Goal: Task Accomplishment & Management: Manage account settings

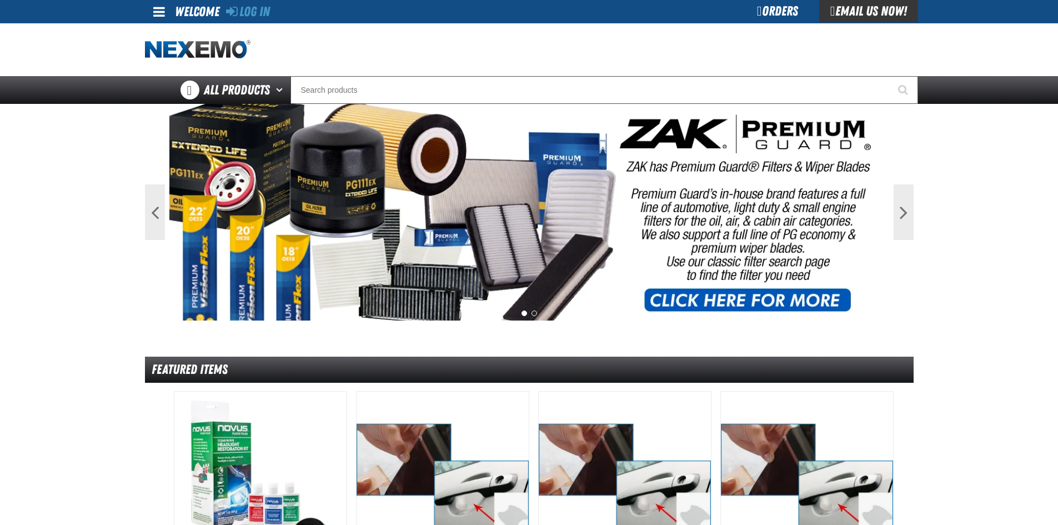
click at [263, 12] on link "Log In" at bounding box center [248, 12] width 44 height 16
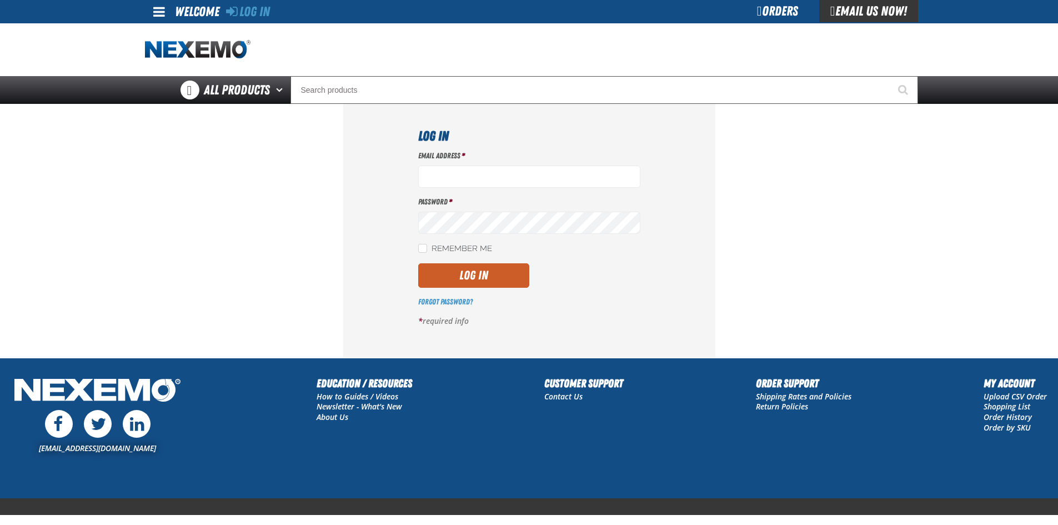
type input "[EMAIL_ADDRESS][DOMAIN_NAME]"
click at [488, 278] on button "Log In" at bounding box center [473, 275] width 111 height 24
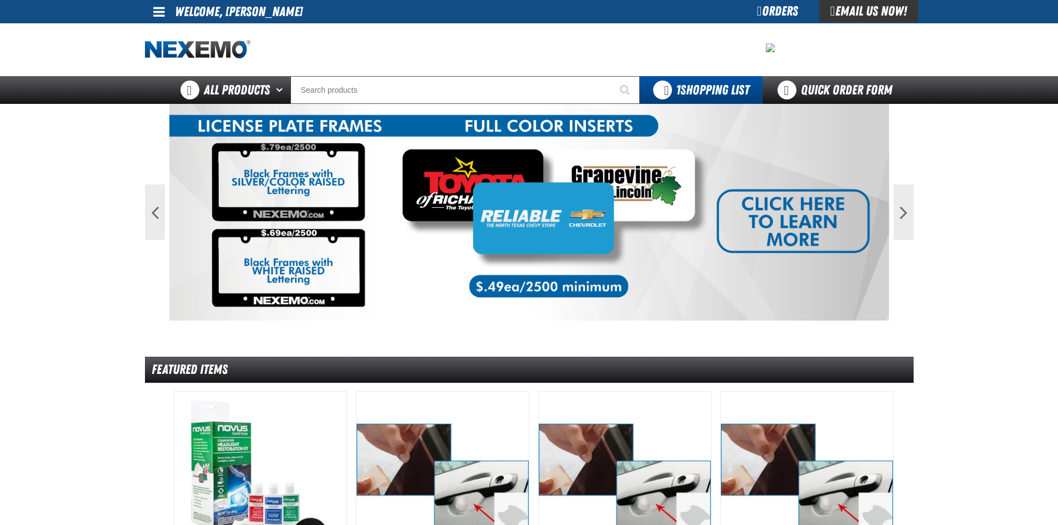
click at [767, 10] on div "Orders" at bounding box center [777, 11] width 83 height 22
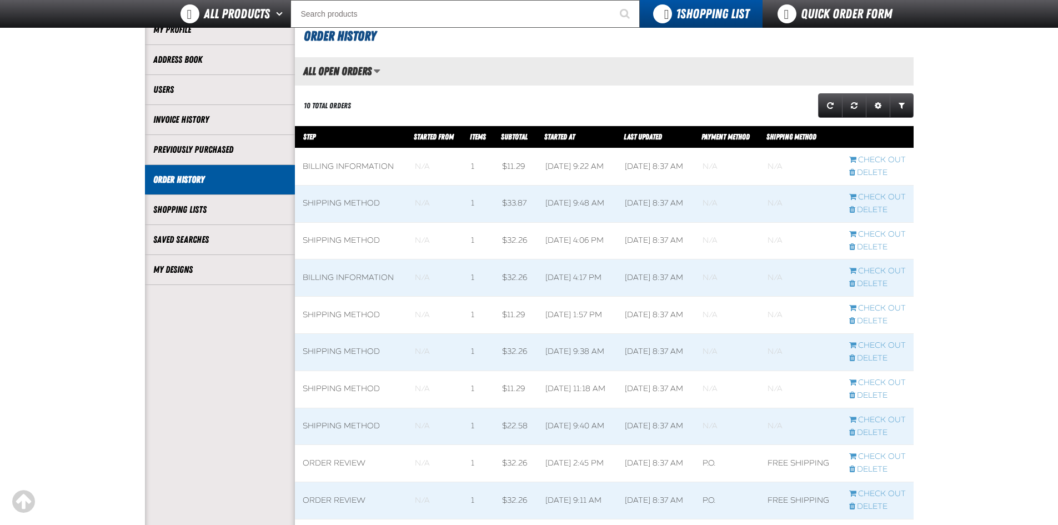
scroll to position [111, 0]
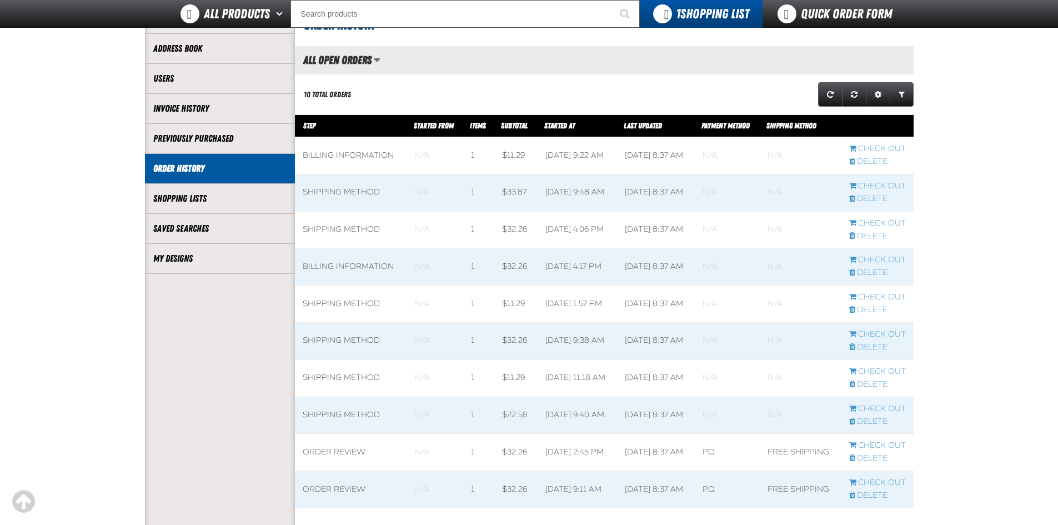
click at [210, 79] on link "Users" at bounding box center [219, 78] width 133 height 13
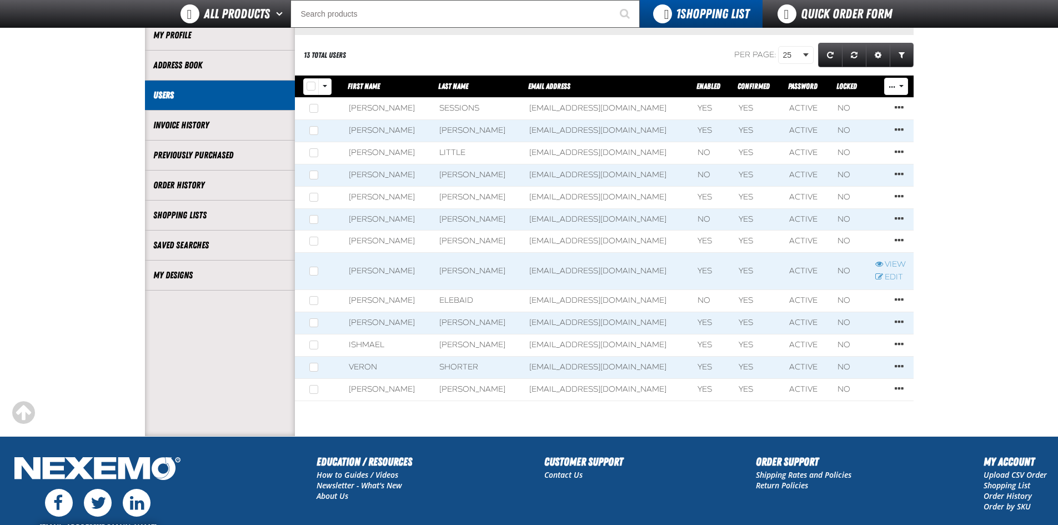
scroll to position [111, 0]
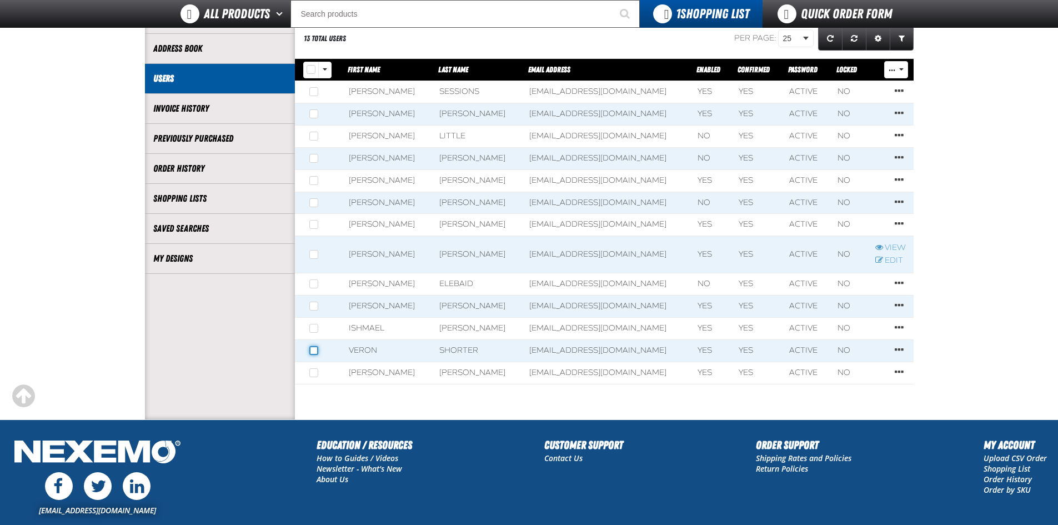
click at [311, 350] on input "checkbox" at bounding box center [313, 350] width 9 height 9
click at [315, 350] on input "checkbox" at bounding box center [313, 350] width 9 height 9
checkbox input "false"
click at [893, 348] on link "Row actions" at bounding box center [898, 349] width 13 height 11
click at [857, 364] on link "Reset password" at bounding box center [855, 365] width 72 height 11
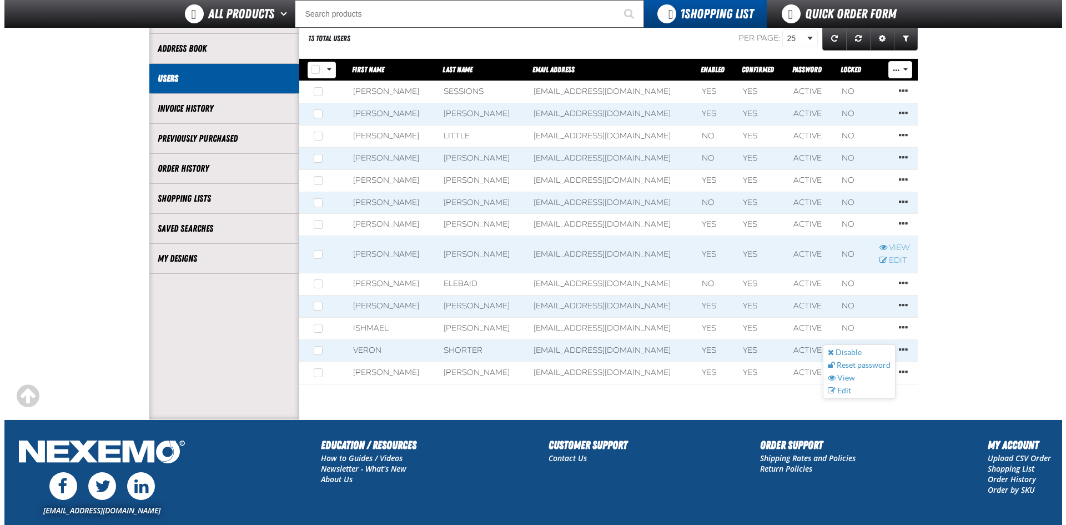
scroll to position [0, 0]
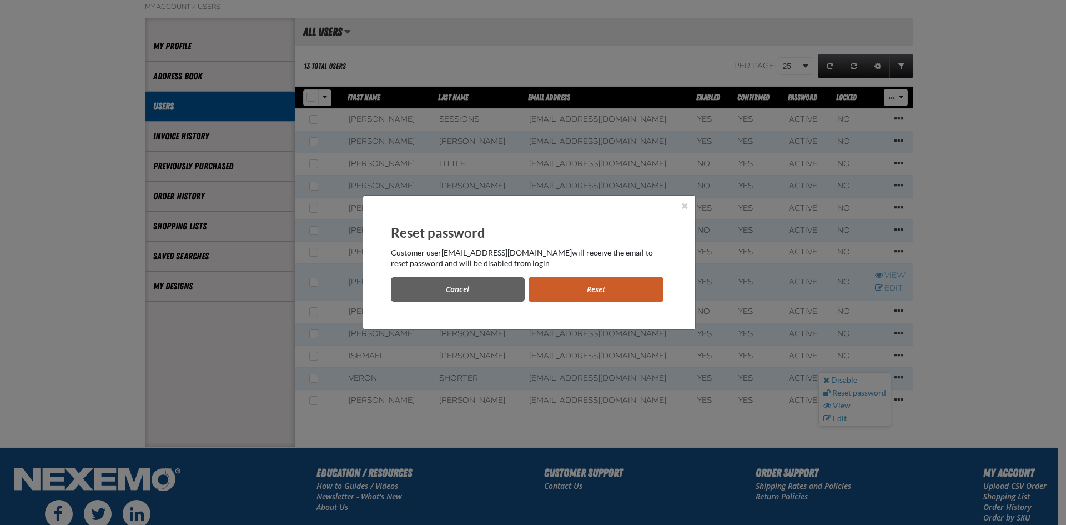
click at [588, 289] on button "Reset" at bounding box center [596, 289] width 134 height 24
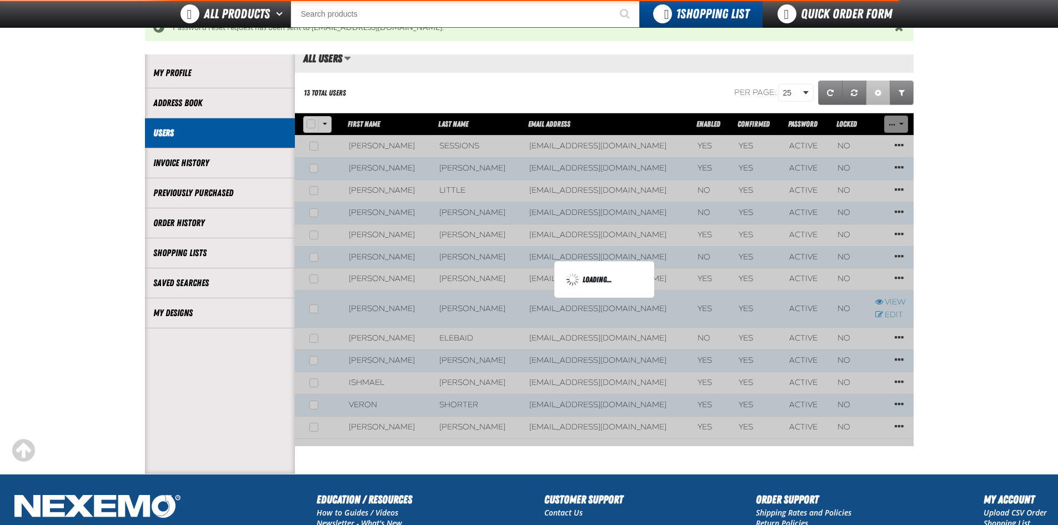
scroll to position [165, 0]
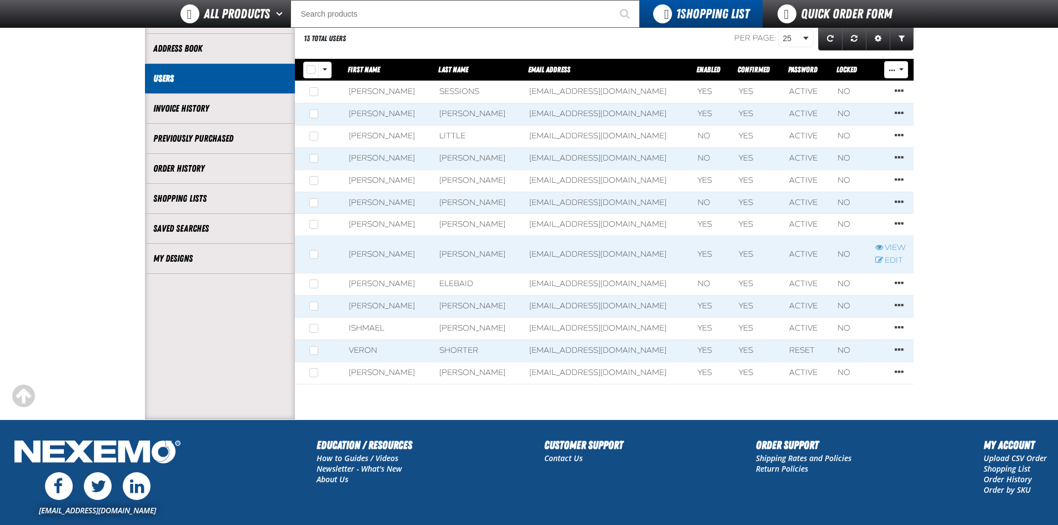
scroll to position [111, 0]
click at [896, 346] on span "Row actions" at bounding box center [898, 349] width 9 height 11
click at [839, 377] on link "View" at bounding box center [855, 378] width 72 height 11
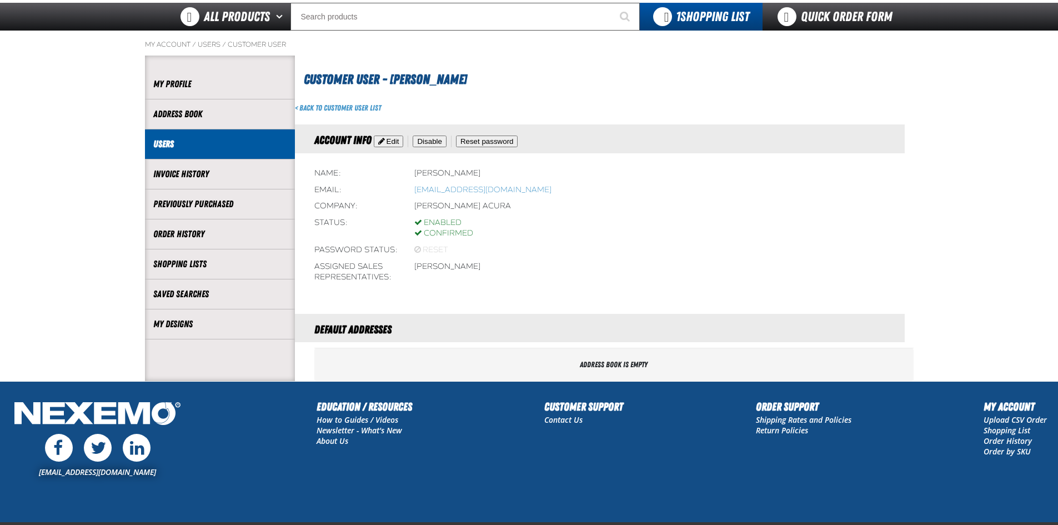
scroll to position [56, 0]
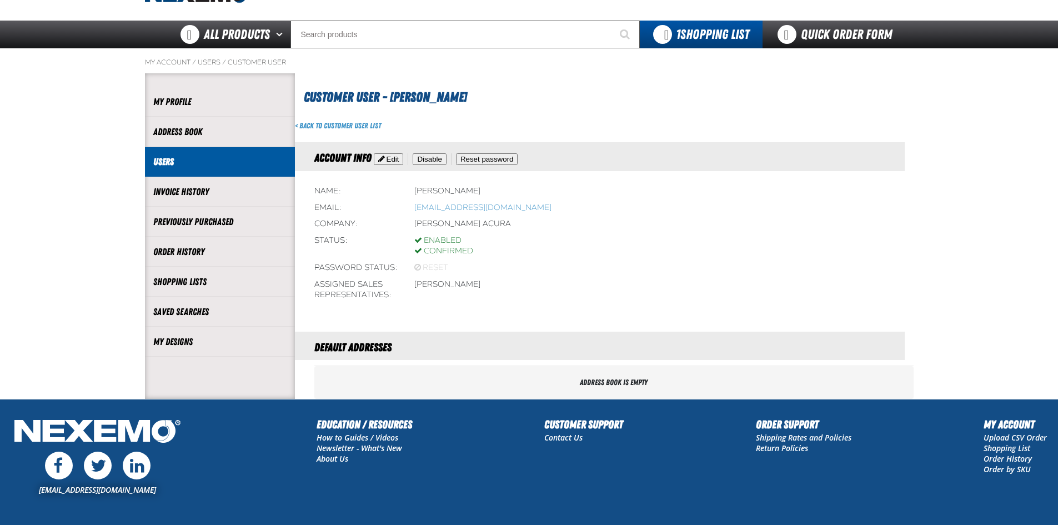
click at [387, 155] on button "Edit" at bounding box center [389, 159] width 30 height 12
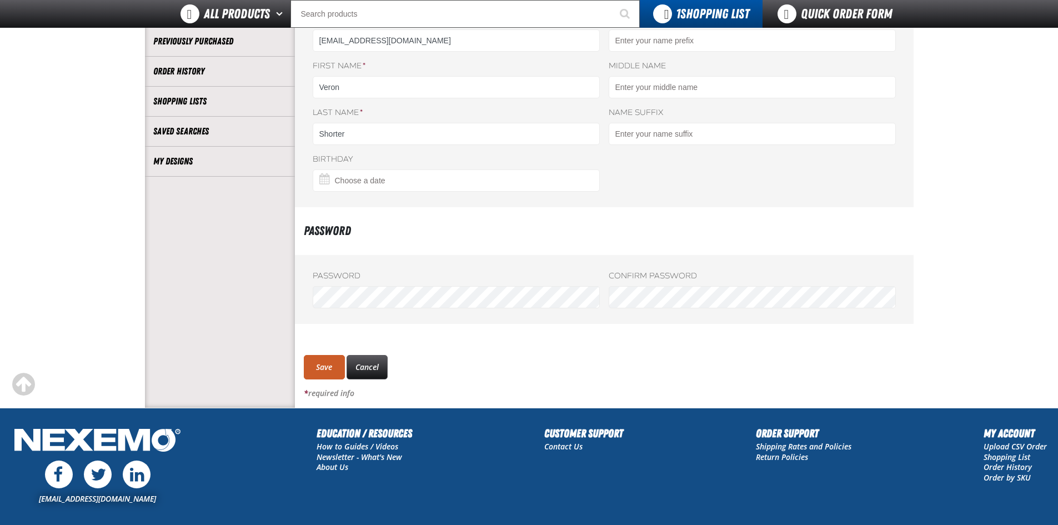
scroll to position [222, 0]
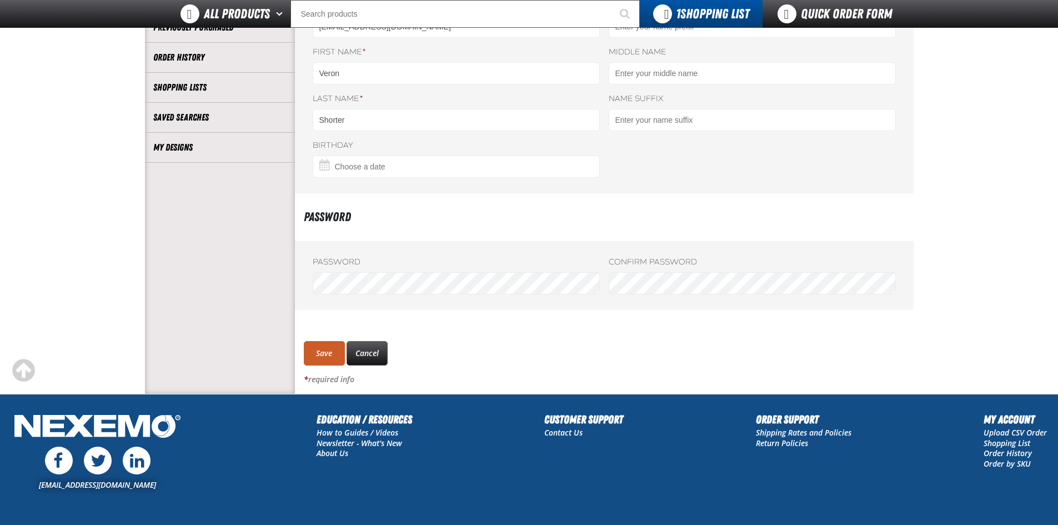
click at [742, 355] on div "Save Cancel" at bounding box center [604, 345] width 618 height 40
click at [328, 352] on button "Save" at bounding box center [324, 353] width 41 height 24
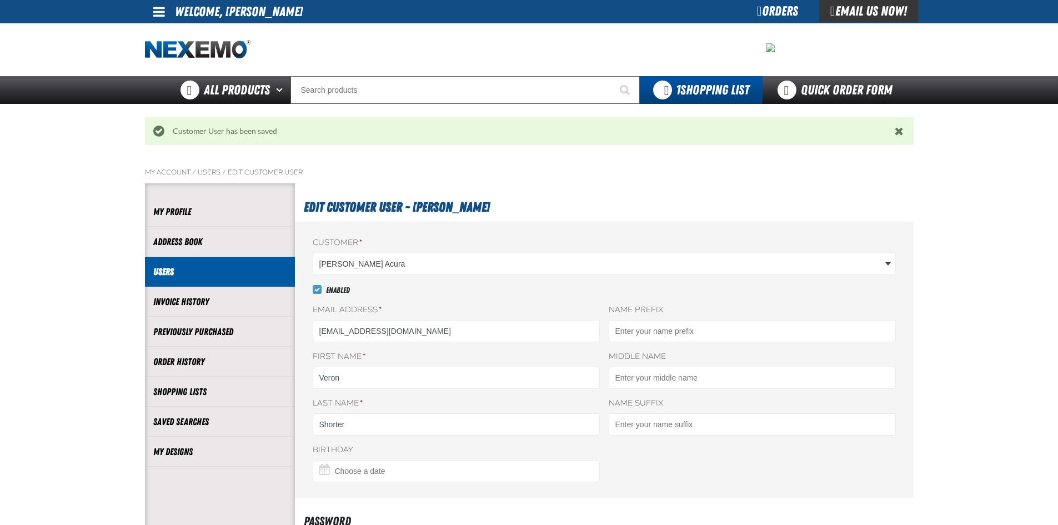
click at [199, 273] on link "Users" at bounding box center [219, 271] width 133 height 13
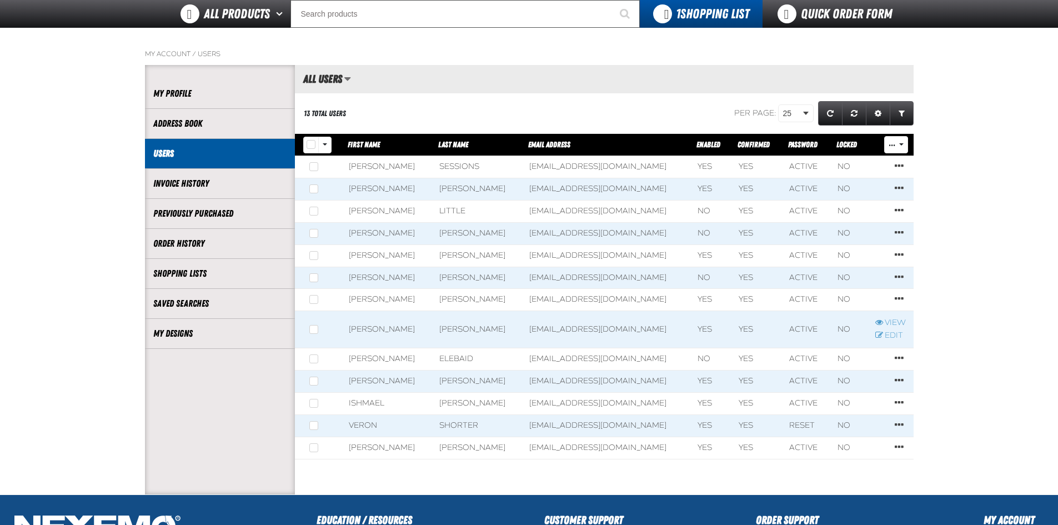
scroll to position [111, 0]
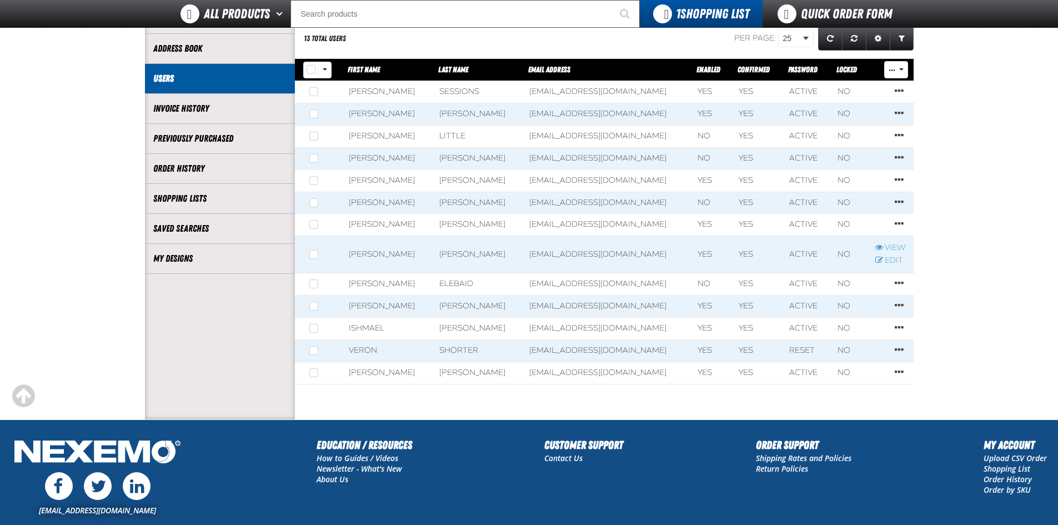
click at [899, 348] on span "Row actions" at bounding box center [898, 349] width 9 height 11
click at [991, 284] on main "My Account / Users Account My Profile Address Book Users" at bounding box center [529, 192] width 1058 height 454
click at [895, 349] on span "Row actions" at bounding box center [898, 349] width 9 height 11
click at [840, 379] on link "View" at bounding box center [855, 378] width 72 height 11
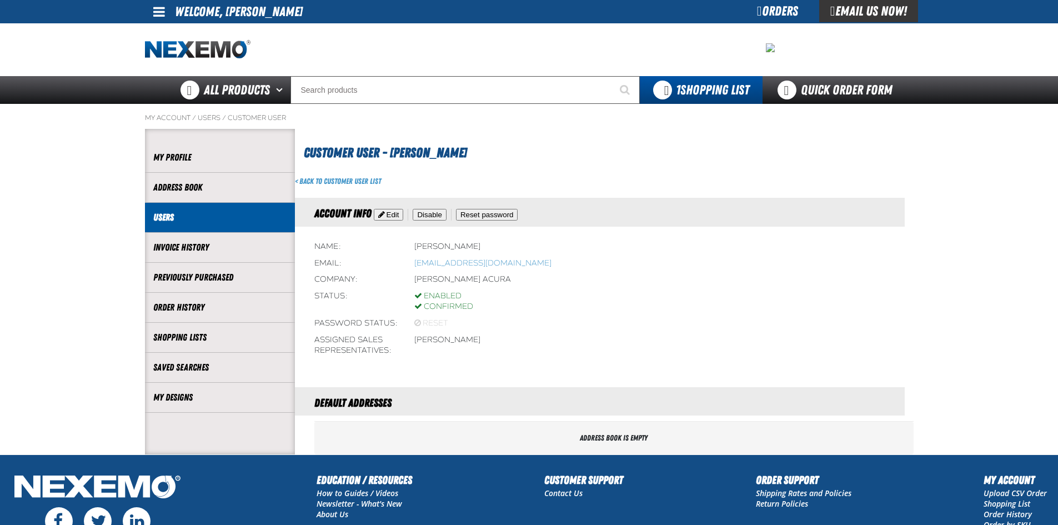
click at [673, 150] on h1 "Customer User - [PERSON_NAME]" at bounding box center [606, 151] width 604 height 23
click at [417, 323] on span at bounding box center [417, 323] width 7 height 8
click at [546, 319] on div "Password status Reset" at bounding box center [613, 323] width 599 height 17
click at [489, 213] on button "Reset password" at bounding box center [487, 215] width 62 height 12
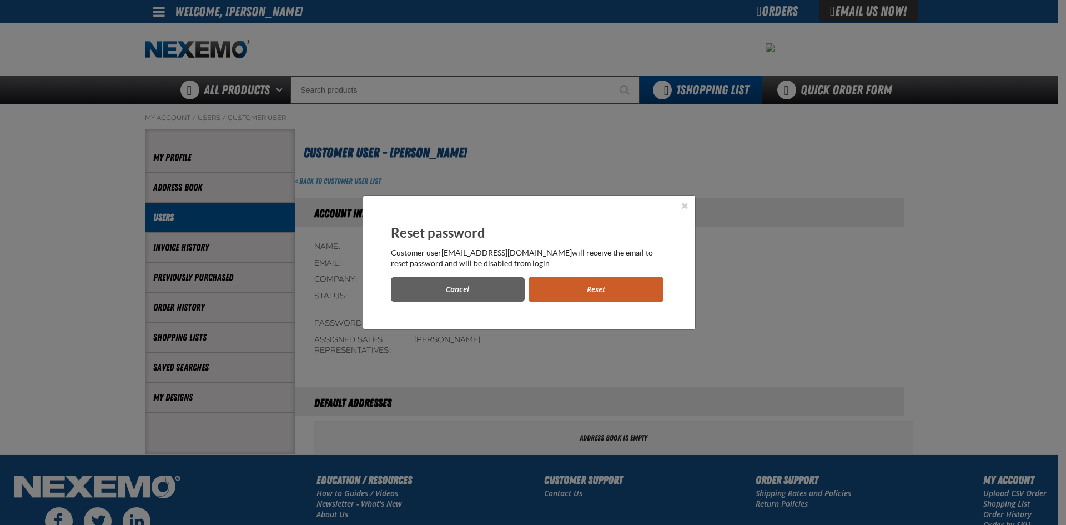
click at [576, 288] on button "Reset" at bounding box center [596, 289] width 134 height 24
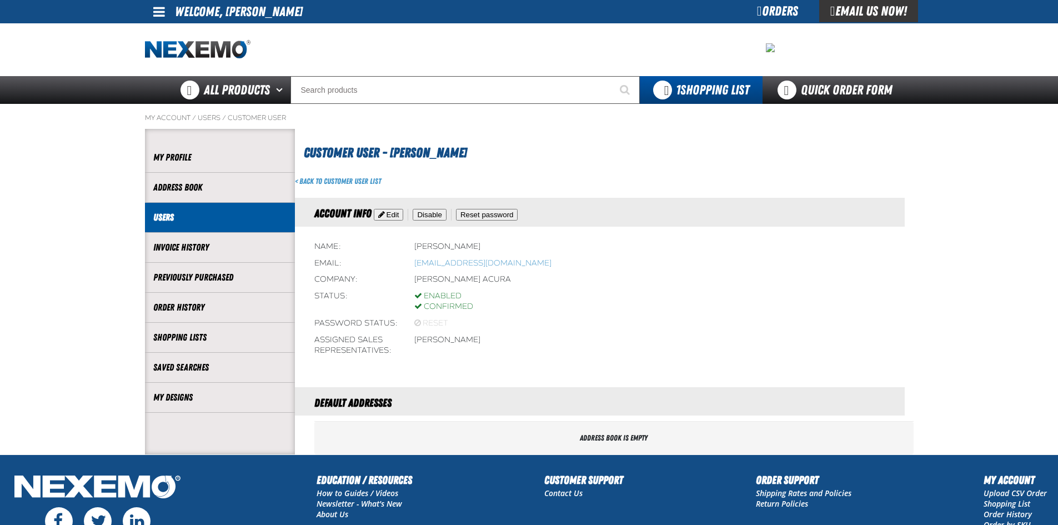
click at [162, 10] on span at bounding box center [159, 11] width 12 height 13
click at [531, 36] on div at bounding box center [529, 49] width 768 height 53
click at [873, 138] on div "Customer User - Veron Shorter" at bounding box center [604, 146] width 618 height 34
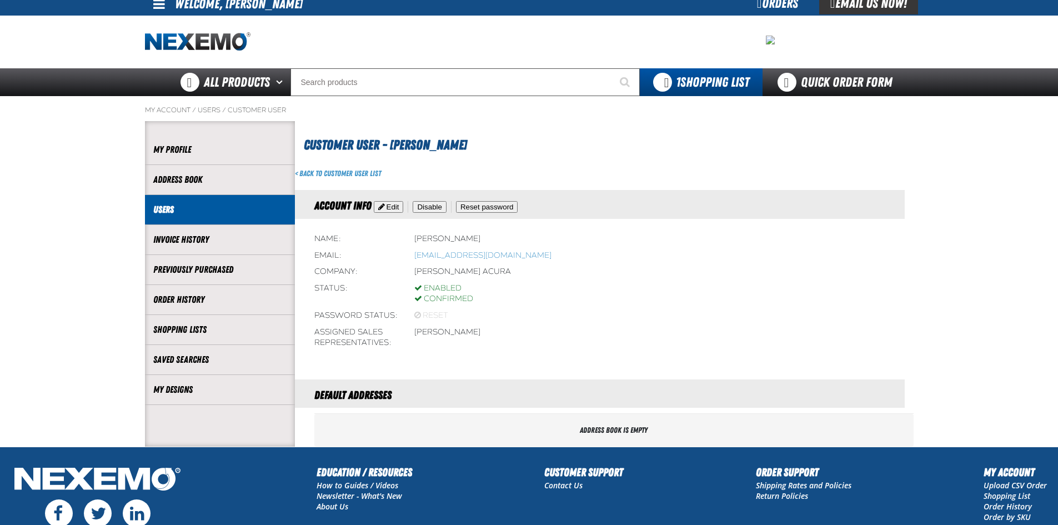
scroll to position [114, 0]
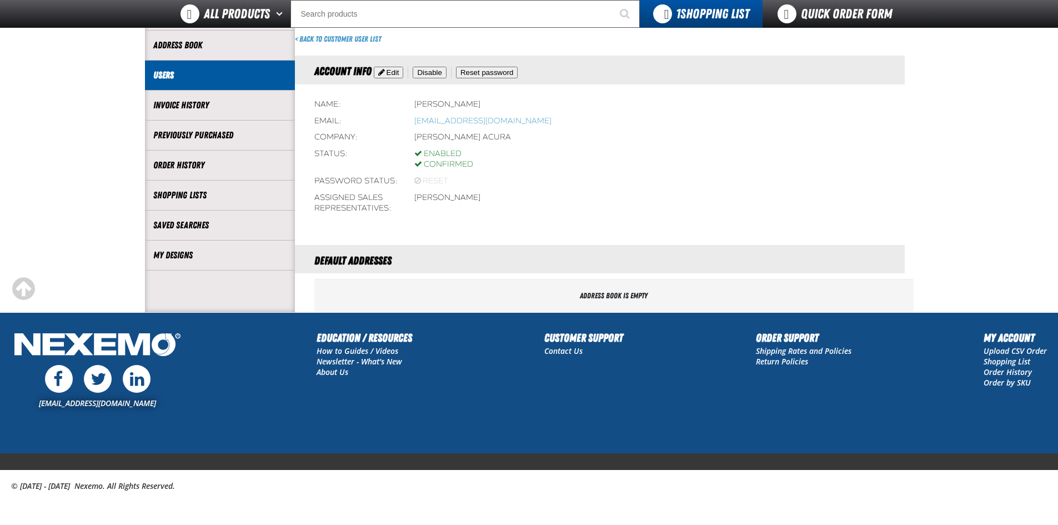
click at [560, 348] on link "Contact Us" at bounding box center [563, 350] width 38 height 11
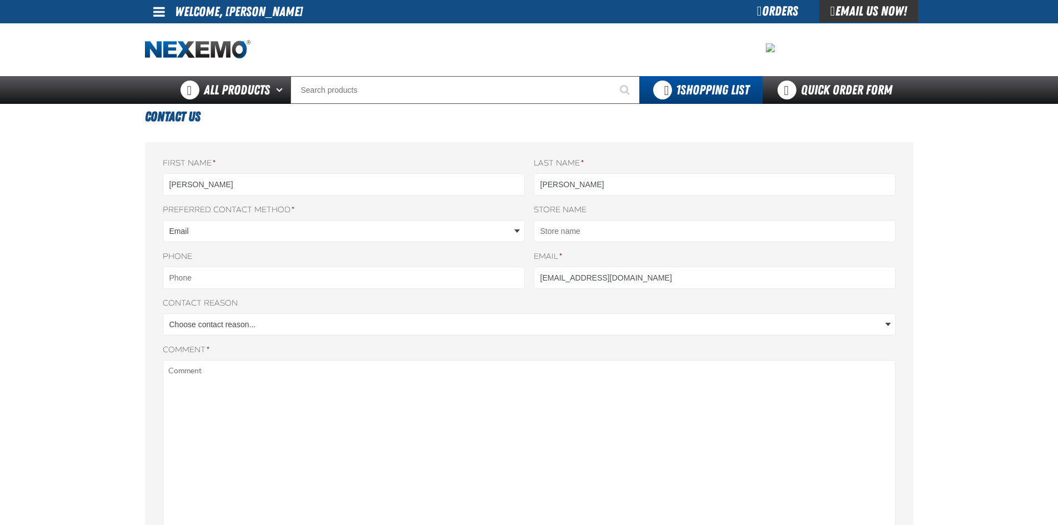
click at [157, 14] on span at bounding box center [159, 11] width 12 height 13
click at [185, 30] on link "My Account My Account" at bounding box center [174, 33] width 49 height 11
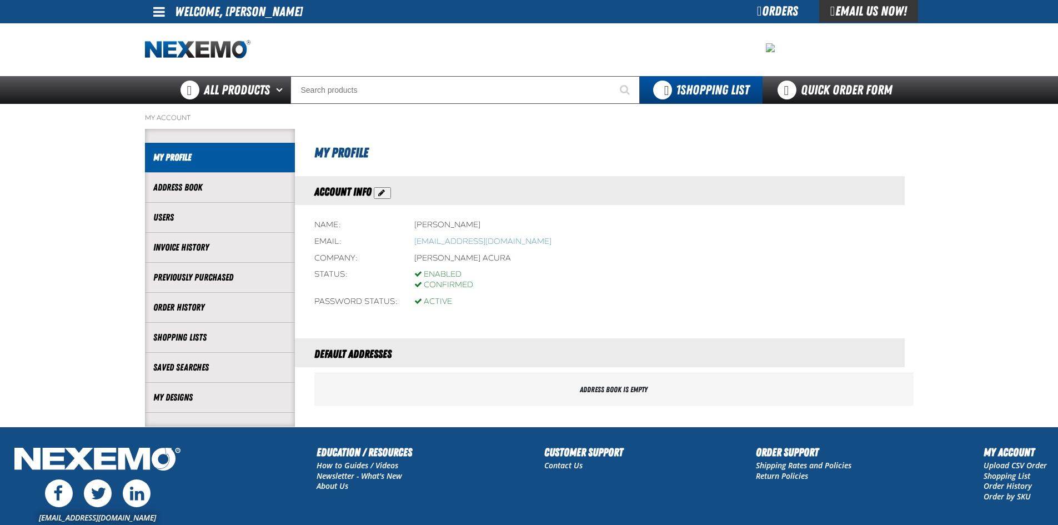
click at [753, 8] on div "Orders" at bounding box center [777, 11] width 83 height 22
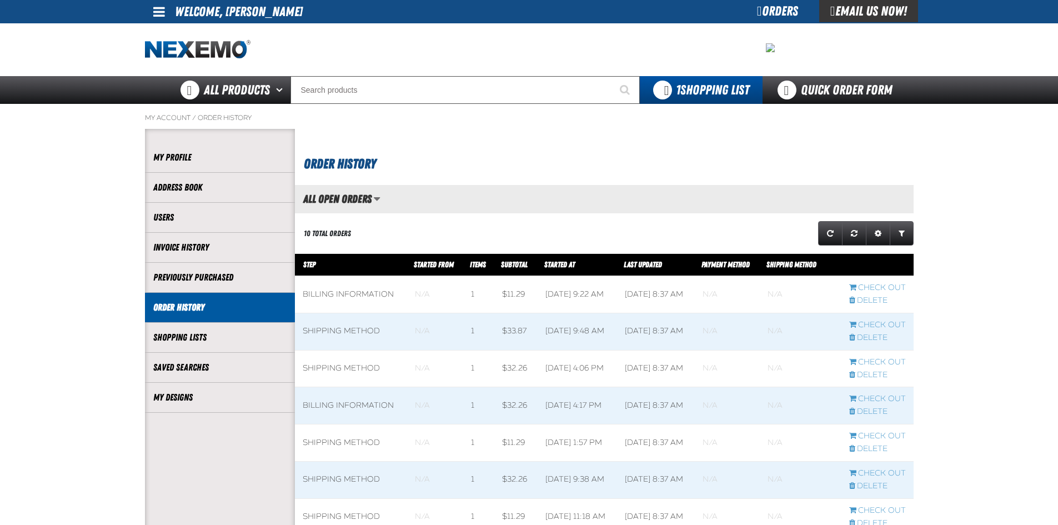
scroll to position [1, 1]
click at [159, 16] on span at bounding box center [159, 11] width 12 height 13
click at [186, 44] on link "Support Ticket Support Ticket" at bounding box center [180, 43] width 60 height 11
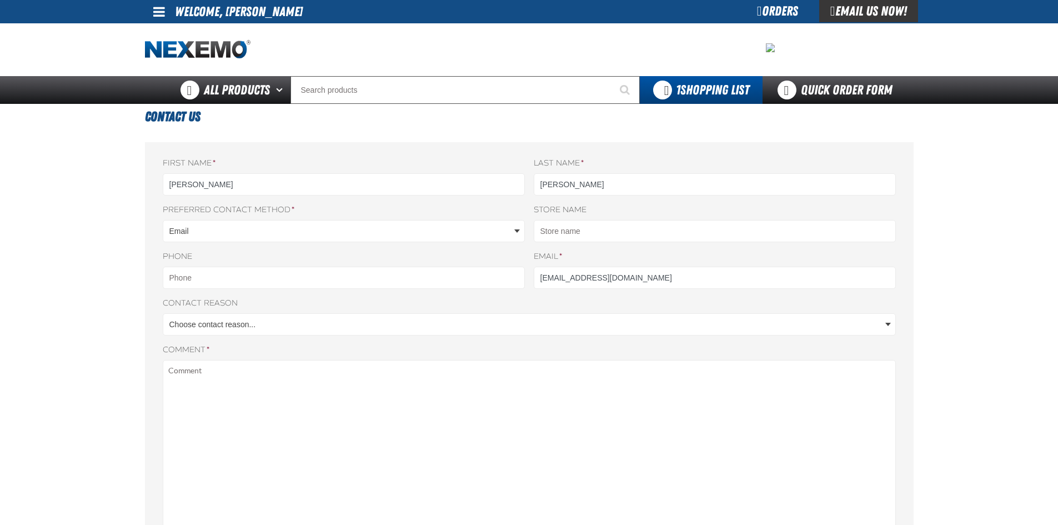
click at [157, 9] on span at bounding box center [159, 11] width 12 height 13
